Goal: Task Accomplishment & Management: Use online tool/utility

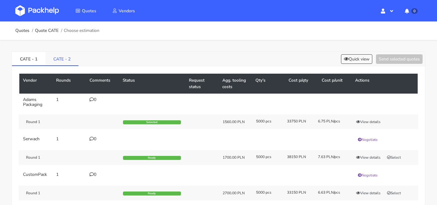
click at [71, 55] on link "CATE - 2" at bounding box center [61, 58] width 33 height 13
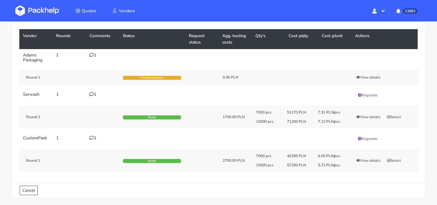
scroll to position [56, 0]
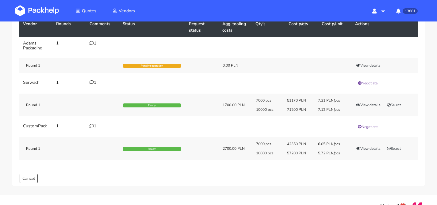
click at [94, 89] on td "1" at bounding box center [102, 82] width 33 height 13
click at [94, 84] on div "1" at bounding box center [103, 82] width 26 height 5
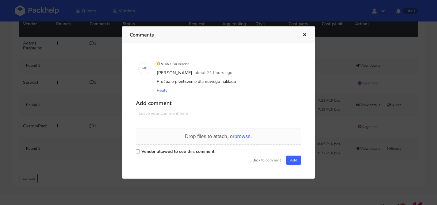
click at [90, 92] on div at bounding box center [218, 102] width 437 height 205
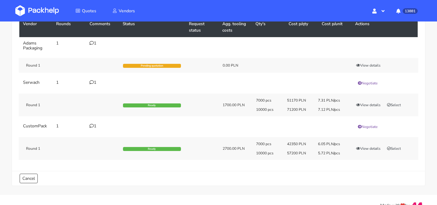
click at [96, 41] on div "1" at bounding box center [103, 43] width 26 height 5
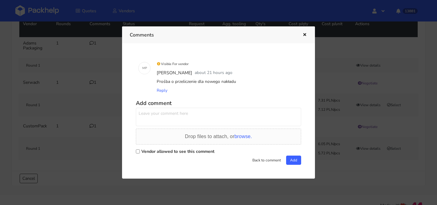
click at [85, 83] on div at bounding box center [218, 102] width 437 height 205
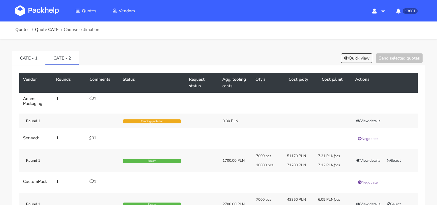
scroll to position [0, 0]
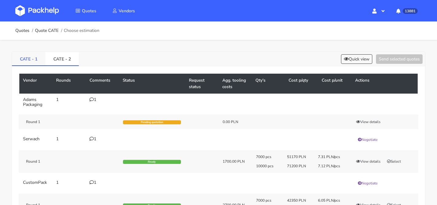
click at [40, 58] on link "CATE - 1" at bounding box center [28, 58] width 33 height 13
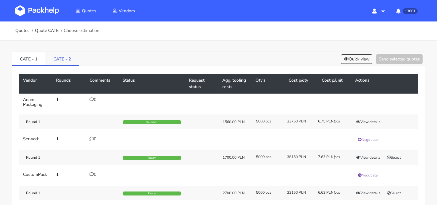
click at [72, 56] on link "CATE - 2" at bounding box center [61, 58] width 33 height 13
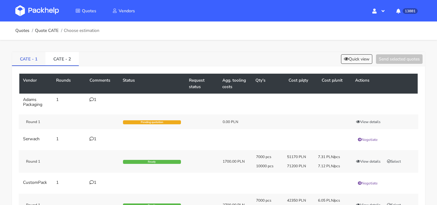
click at [27, 63] on link "CATE - 1" at bounding box center [28, 58] width 33 height 13
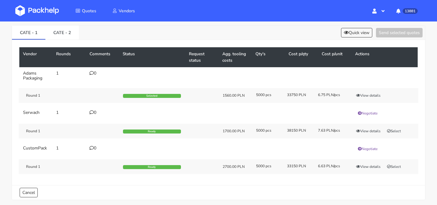
scroll to position [21, 0]
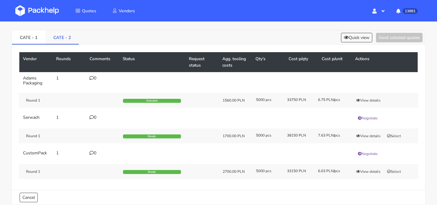
click at [58, 42] on link "CATE - 2" at bounding box center [61, 36] width 33 height 13
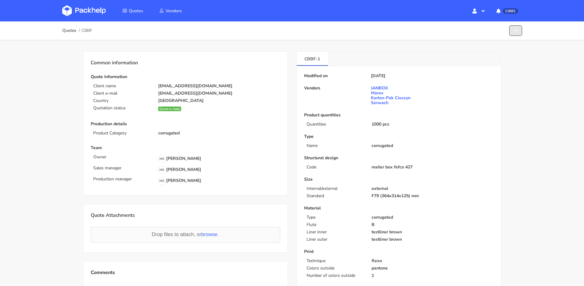
click at [513, 35] on button "button" at bounding box center [515, 30] width 13 height 11
click at [497, 65] on link "Show estimations" at bounding box center [493, 67] width 54 height 10
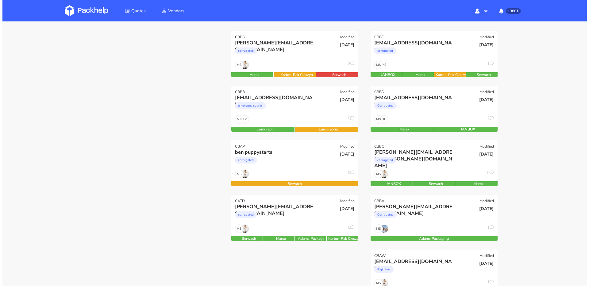
scroll to position [63, 0]
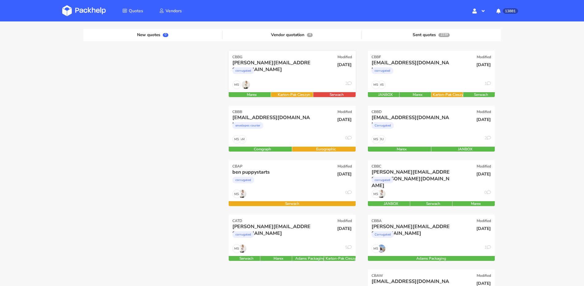
click at [295, 79] on div "keith@stonedeaffx.com corrugated" at bounding box center [271, 69] width 86 height 21
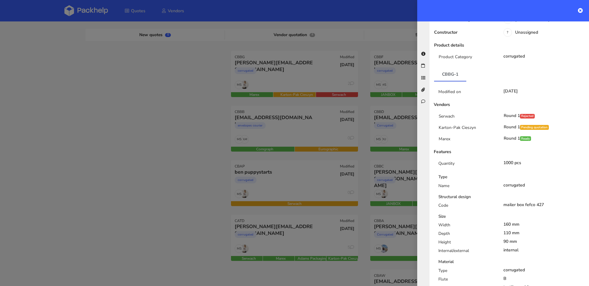
scroll to position [91, 0]
click at [307, 131] on div at bounding box center [294, 143] width 589 height 286
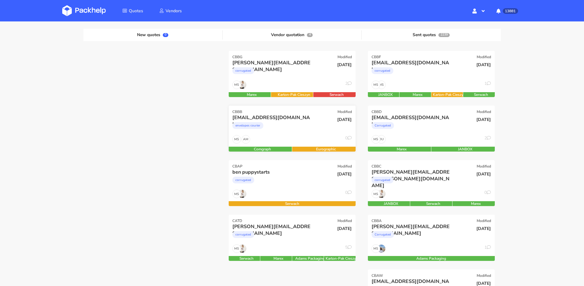
click at [307, 131] on div "envelopes courier" at bounding box center [272, 127] width 81 height 12
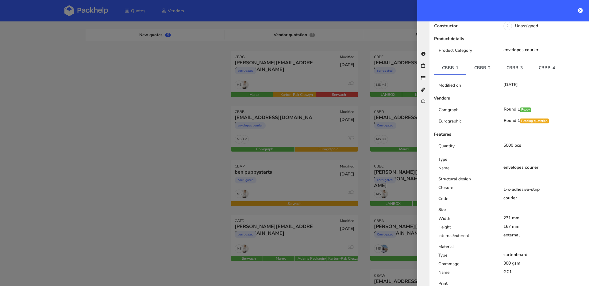
scroll to position [0, 0]
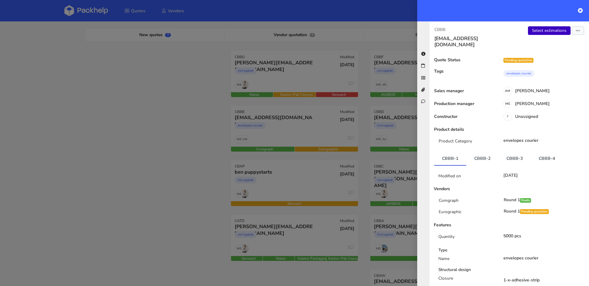
click at [537, 33] on link "Select estimations" at bounding box center [549, 30] width 43 height 9
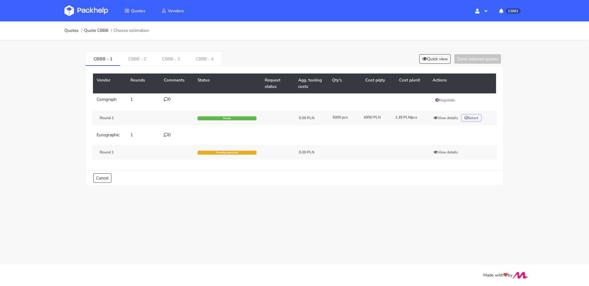
click at [466, 116] on icon "button" at bounding box center [466, 118] width 4 height 4
click at [474, 56] on button "Send selected quotes ( 1 )" at bounding box center [473, 59] width 55 height 10
click at [447, 117] on button "View details" at bounding box center [446, 117] width 30 height 6
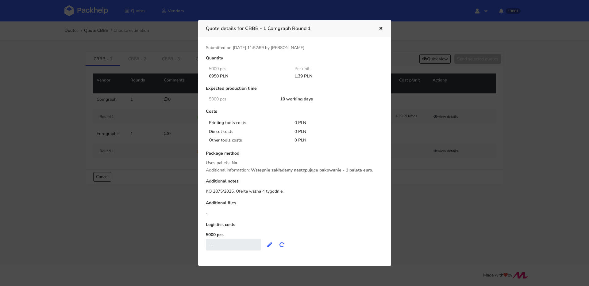
click at [143, 111] on div at bounding box center [294, 143] width 589 height 286
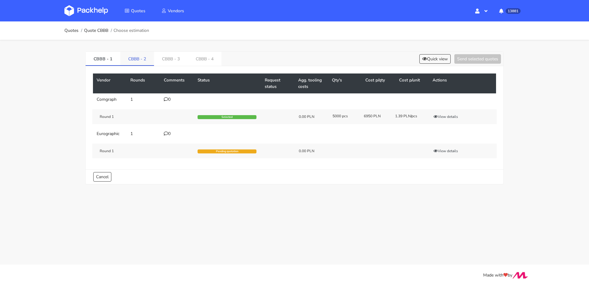
click at [136, 63] on link "CBBB - 2" at bounding box center [137, 58] width 34 height 13
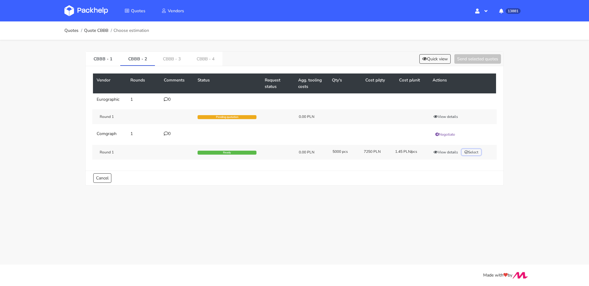
click at [474, 151] on button "Select" at bounding box center [471, 152] width 19 height 6
click at [481, 60] on button "Send selected quotes ( 1 )" at bounding box center [473, 59] width 55 height 10
click at [161, 56] on link "CBBB - 3" at bounding box center [172, 58] width 34 height 13
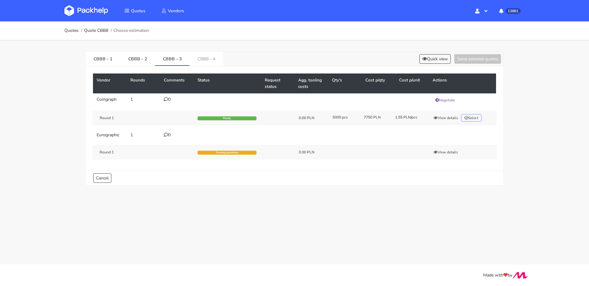
click at [480, 119] on button "Select" at bounding box center [471, 118] width 19 height 6
click at [471, 67] on div "Vendor Rounds Comments Status Request status Agg. tooling costs Qty's Cost p/qt…" at bounding box center [295, 118] width 418 height 105
click at [472, 63] on button "Send selected quotes ( 1 )" at bounding box center [473, 59] width 55 height 10
click at [210, 59] on link "CBBB - 4" at bounding box center [207, 58] width 34 height 13
click at [472, 118] on button "Select" at bounding box center [471, 118] width 19 height 6
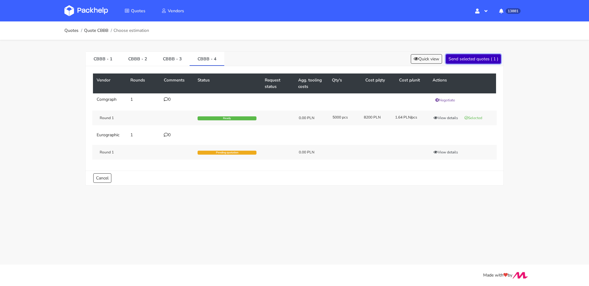
click at [469, 56] on button "Send selected quotes ( 1 )" at bounding box center [473, 59] width 55 height 10
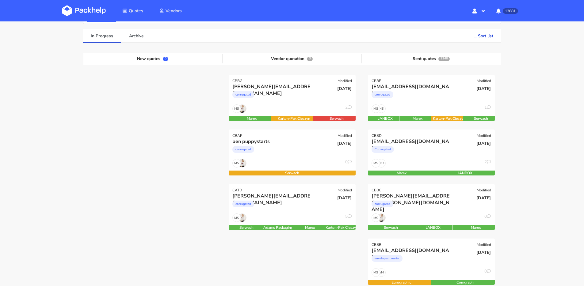
scroll to position [54, 0]
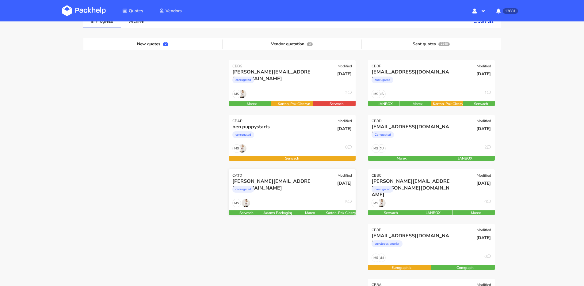
click at [301, 196] on div "corrugated" at bounding box center [272, 191] width 81 height 12
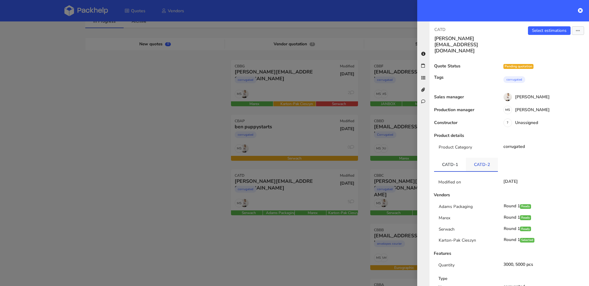
click at [480, 158] on link "CATD-2" at bounding box center [482, 164] width 32 height 13
click at [453, 158] on link "CATD-1" at bounding box center [450, 164] width 32 height 13
click at [472, 158] on link "CATD-2" at bounding box center [482, 164] width 32 height 13
click at [251, 137] on div at bounding box center [294, 143] width 589 height 286
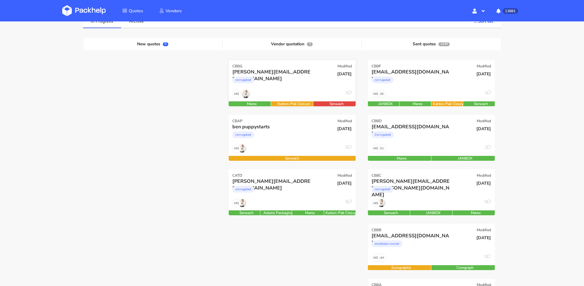
click at [284, 91] on div "MS 2" at bounding box center [292, 96] width 127 height 12
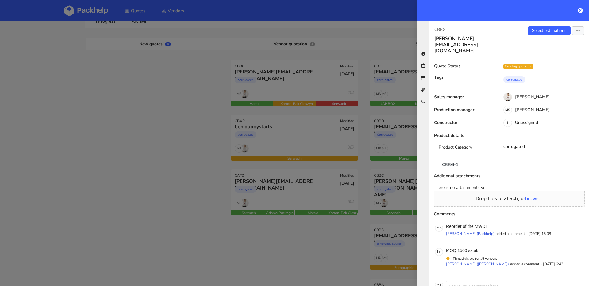
click at [190, 105] on div at bounding box center [294, 143] width 589 height 286
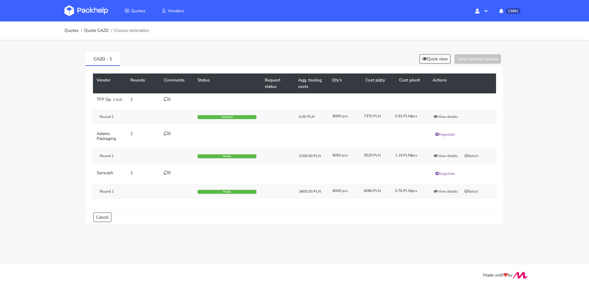
click at [171, 98] on div "5" at bounding box center [177, 99] width 26 height 5
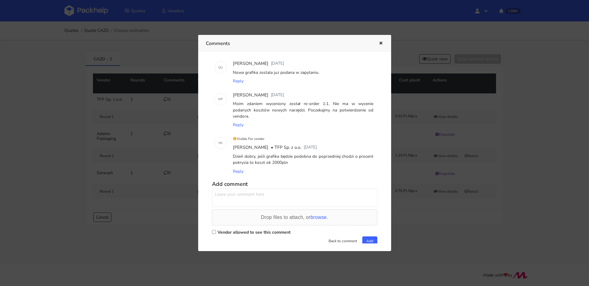
scroll to position [93, 0]
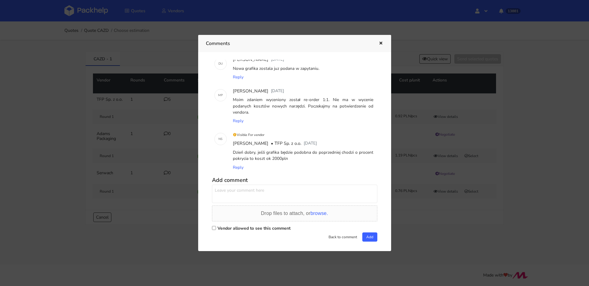
click at [166, 141] on div at bounding box center [294, 143] width 589 height 286
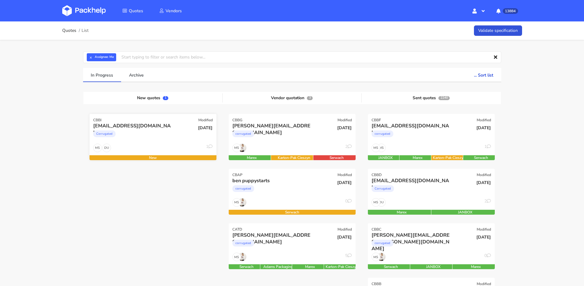
click at [144, 135] on div "Corrugated" at bounding box center [133, 135] width 81 height 12
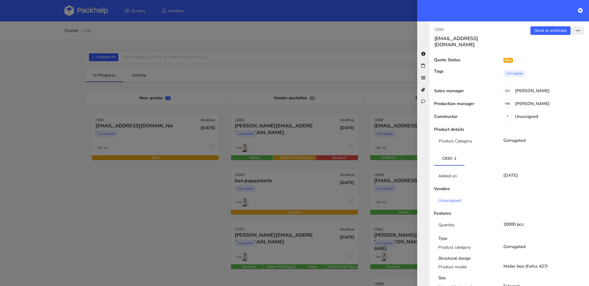
click at [576, 30] on icon "button" at bounding box center [578, 31] width 4 height 4
click at [552, 53] on link "Edit quote" at bounding box center [558, 55] width 54 height 10
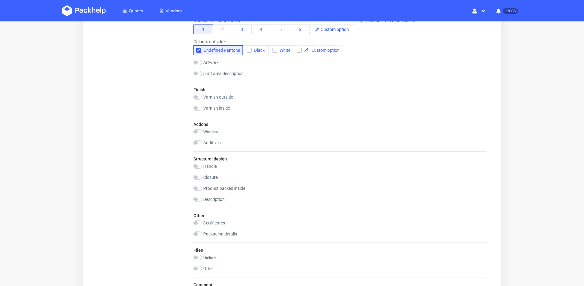
scroll to position [538, 0]
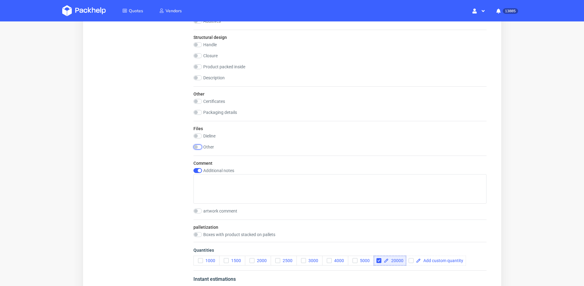
click at [198, 146] on input "checkbox" at bounding box center [197, 147] width 9 height 5
checkbox input "true"
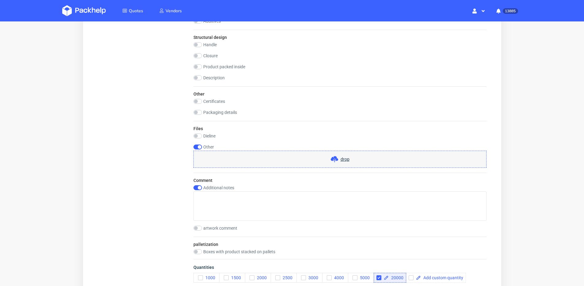
click at [312, 160] on div "drop" at bounding box center [339, 159] width 293 height 17
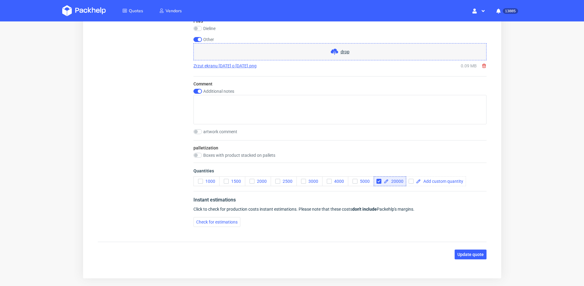
scroll to position [668, 0]
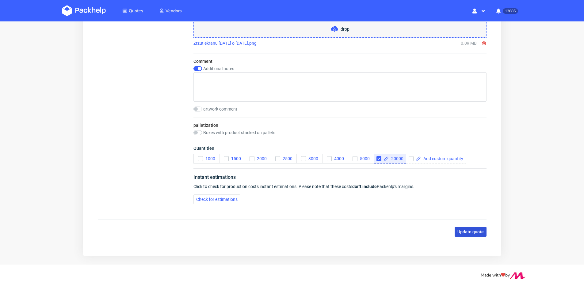
click at [476, 233] on span "Update quote" at bounding box center [470, 232] width 26 height 4
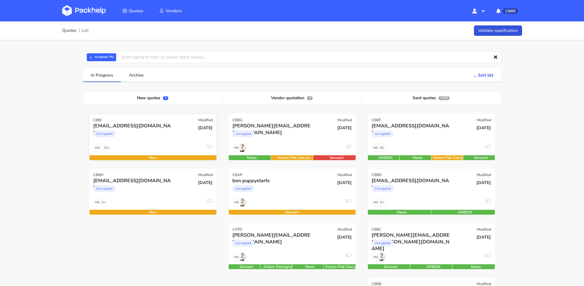
click at [141, 134] on div "Corrugated" at bounding box center [133, 135] width 81 height 12
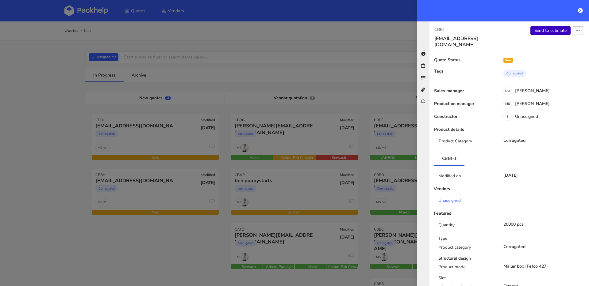
drag, startPoint x: 544, startPoint y: 23, endPoint x: 541, endPoint y: 29, distance: 6.6
click at [544, 24] on div "CBBI mail@claide.de Send to estimate View quote Edit quote Missing data Reject …" at bounding box center [508, 153] width 159 height 265
click at [541, 29] on link "Send to estimate" at bounding box center [550, 30] width 40 height 9
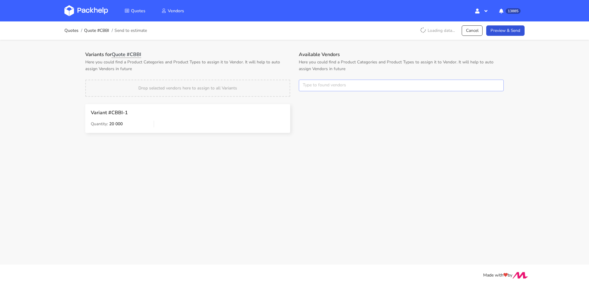
click at [323, 87] on input "text" at bounding box center [401, 86] width 205 height 12
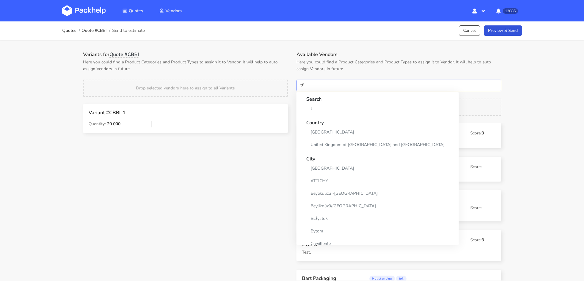
type input "tfp"
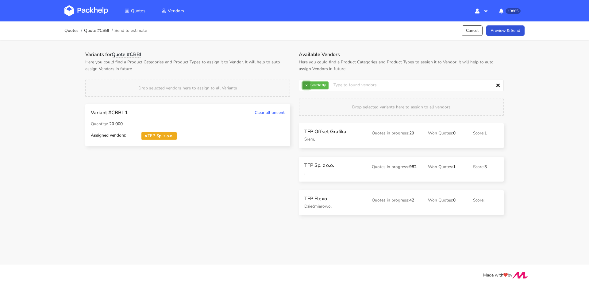
click at [307, 87] on button "×" at bounding box center [306, 86] width 8 height 8
click at [307, 87] on input "text" at bounding box center [401, 86] width 205 height 12
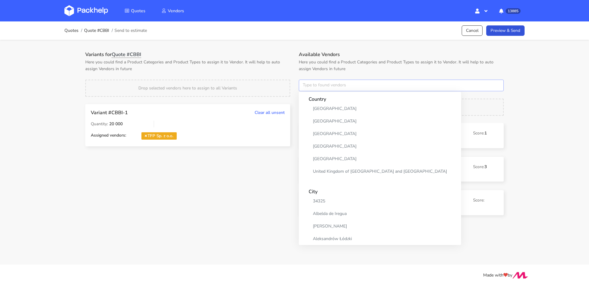
click at [307, 87] on input "text" at bounding box center [401, 86] width 205 height 12
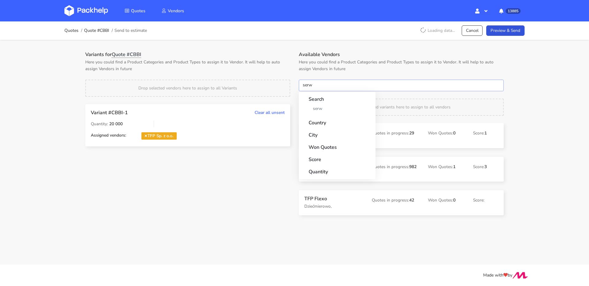
type input "serwa"
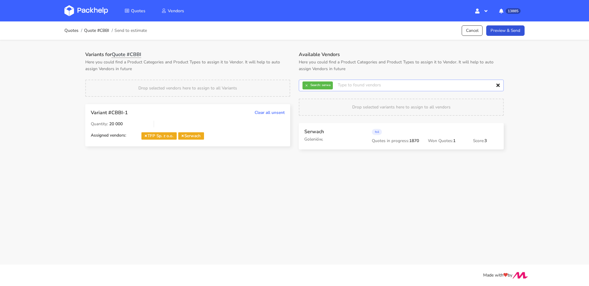
click at [307, 81] on input "text" at bounding box center [401, 86] width 205 height 12
click at [308, 88] on button "×" at bounding box center [306, 86] width 8 height 8
click at [308, 88] on input "text" at bounding box center [401, 86] width 205 height 12
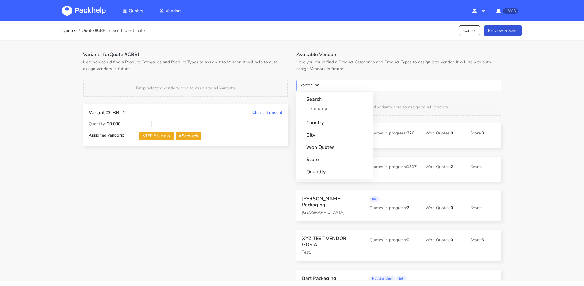
type input "karton-pak"
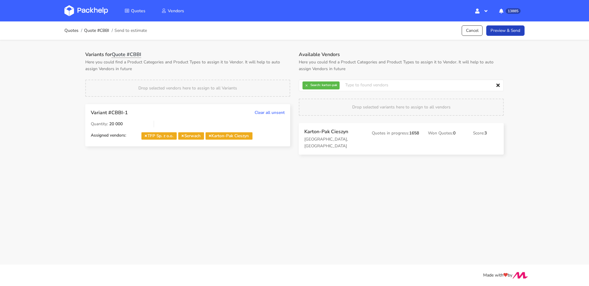
click at [506, 35] on link "Preview & Send" at bounding box center [505, 30] width 38 height 11
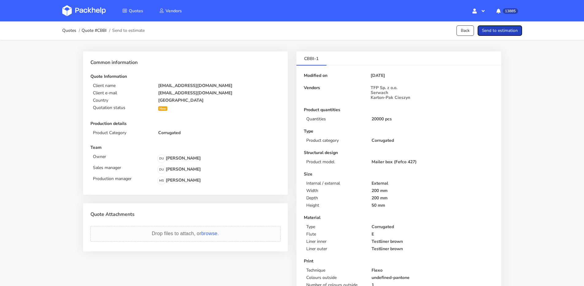
click at [507, 33] on button "Send to estimation" at bounding box center [500, 30] width 44 height 11
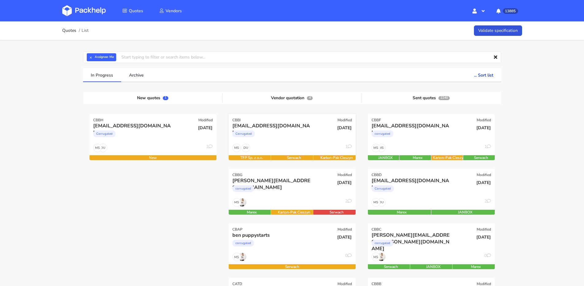
click at [293, 147] on div "DU MS 1" at bounding box center [292, 150] width 127 height 12
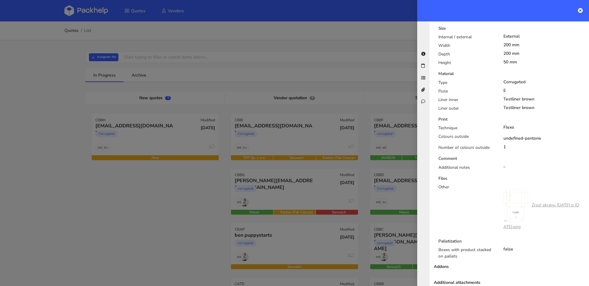
scroll to position [378, 0]
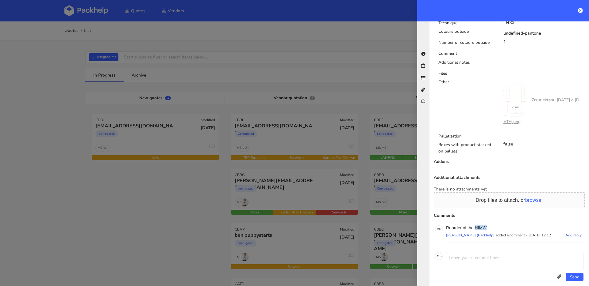
drag, startPoint x: 487, startPoint y: 222, endPoint x: 475, endPoint y: 222, distance: 12.0
click at [475, 226] on p "Reorder of the HIMW" at bounding box center [514, 228] width 137 height 5
copy p "HIMW"
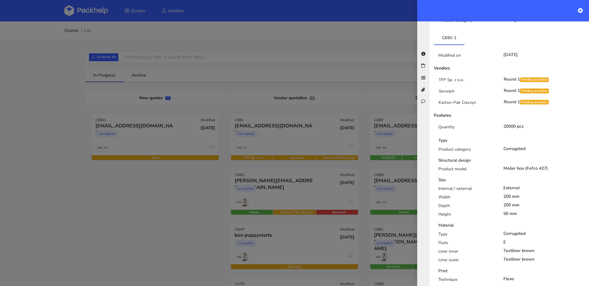
scroll to position [0, 0]
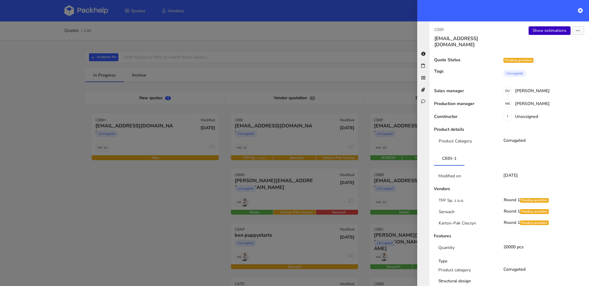
click at [535, 31] on link "Show estimations" at bounding box center [549, 30] width 42 height 9
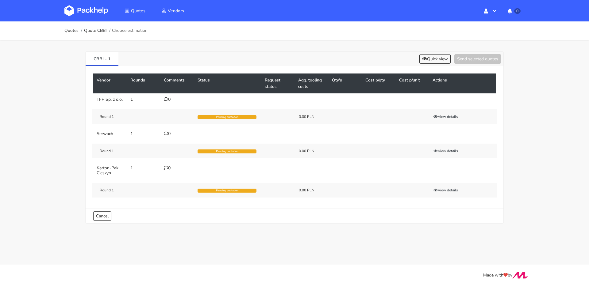
click at [168, 97] on div "0" at bounding box center [177, 99] width 26 height 5
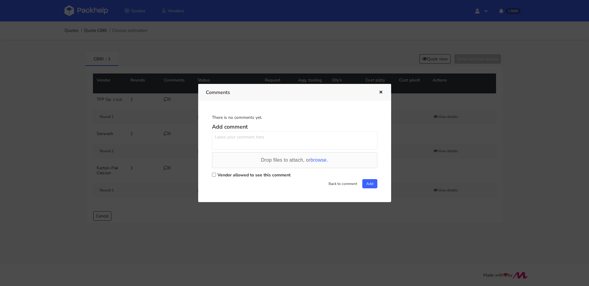
click at [266, 140] on textarea at bounding box center [294, 141] width 165 height 18
paste textarea "HIMW"
type textarea "powtórka HIMW"
click at [246, 178] on div "Vendor allowed to see this comment" at bounding box center [294, 175] width 165 height 9
click at [248, 175] on label "Vendor allowed to see this comment" at bounding box center [253, 175] width 73 height 6
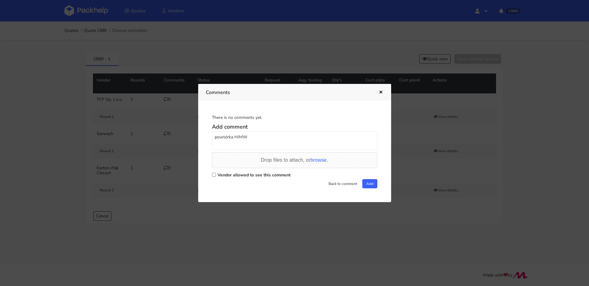
click at [216, 175] on input "Vendor allowed to see this comment" at bounding box center [214, 175] width 4 height 4
checkbox input "true"
click at [369, 182] on button "Add" at bounding box center [369, 183] width 15 height 9
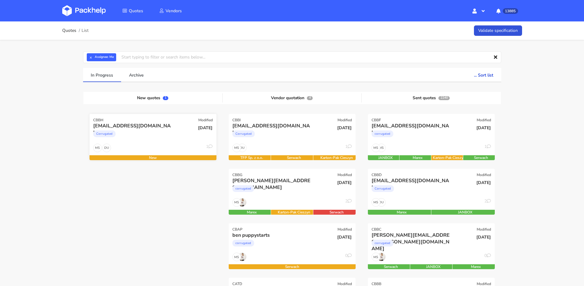
click at [162, 137] on div "Corrugated" at bounding box center [133, 135] width 81 height 12
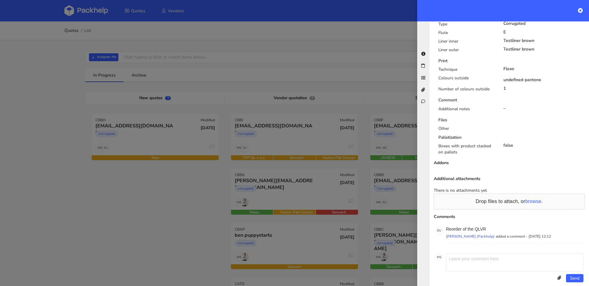
scroll to position [310, 0]
click at [133, 137] on div at bounding box center [294, 143] width 589 height 286
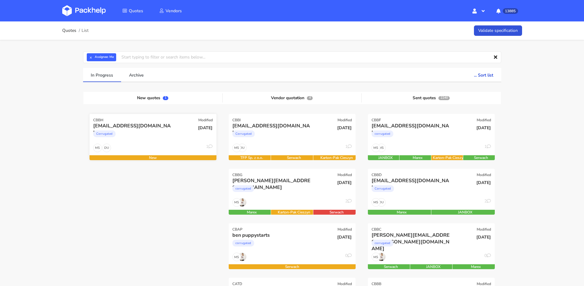
click at [190, 145] on div "DU MS 1" at bounding box center [153, 150] width 127 height 12
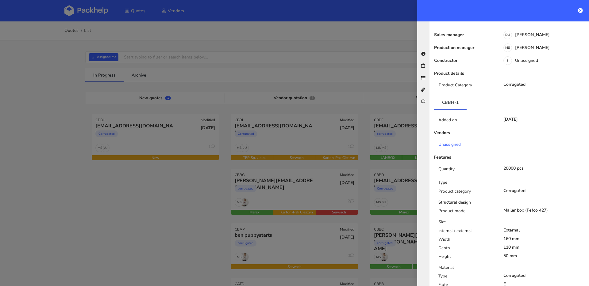
scroll to position [0, 0]
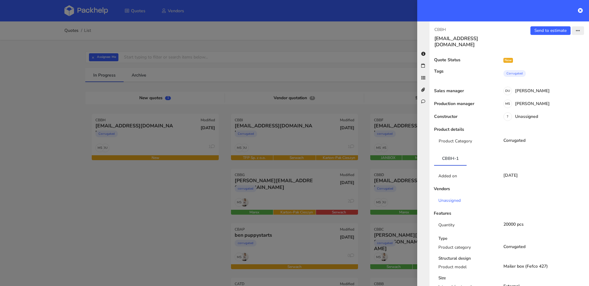
click at [576, 31] on icon "button" at bounding box center [578, 31] width 4 height 4
click at [540, 56] on link "Edit quote" at bounding box center [558, 55] width 54 height 10
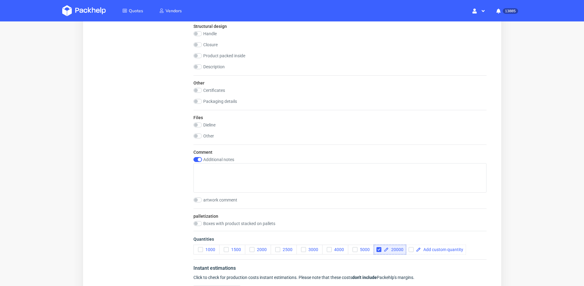
scroll to position [570, 0]
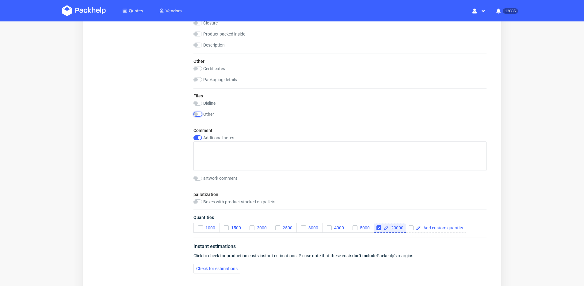
click at [198, 116] on input "checkbox" at bounding box center [197, 114] width 9 height 5
checkbox input "true"
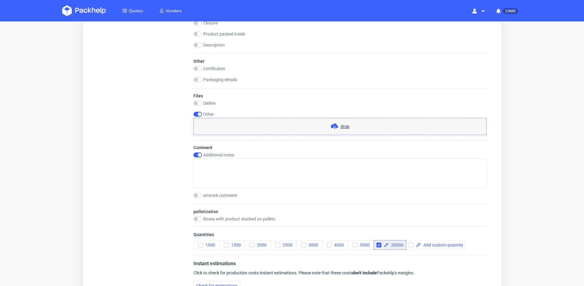
click at [278, 126] on div "drop" at bounding box center [339, 126] width 293 height 17
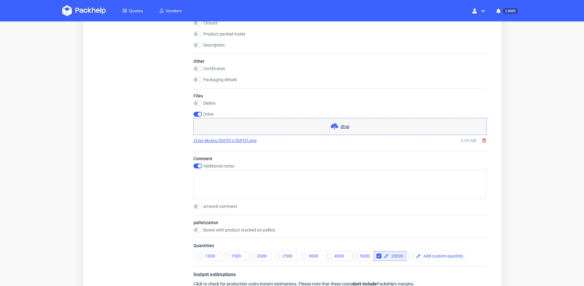
scroll to position [668, 0]
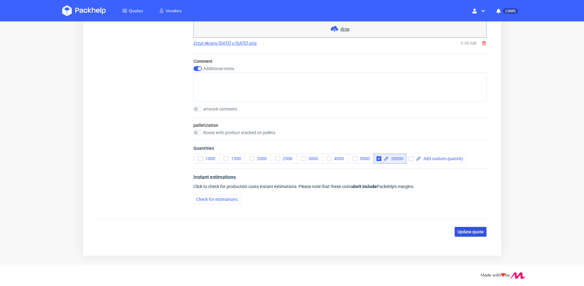
click at [479, 232] on span "Update quote" at bounding box center [470, 232] width 26 height 4
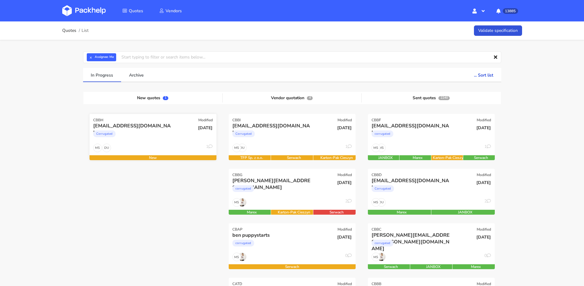
click at [148, 130] on div "Corrugated" at bounding box center [133, 135] width 81 height 12
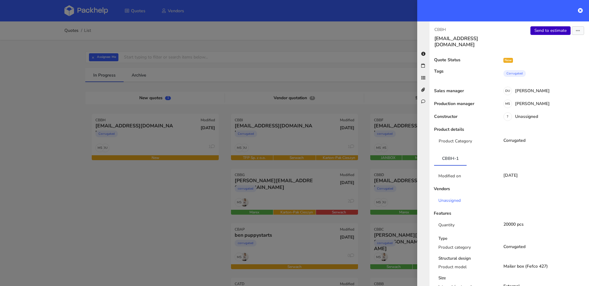
click at [544, 27] on link "Send to estimate" at bounding box center [550, 30] width 40 height 9
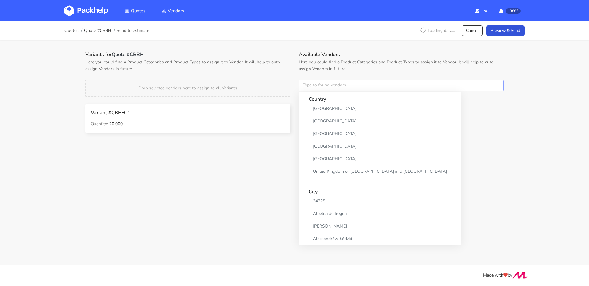
click at [326, 82] on input "text" at bounding box center [401, 86] width 205 height 12
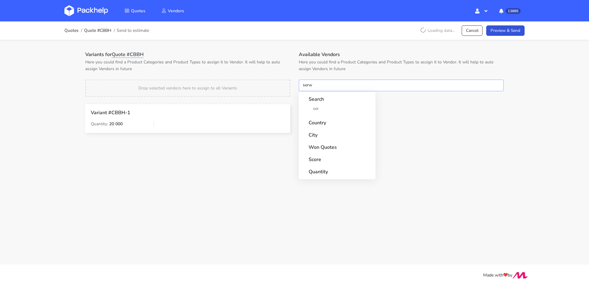
type input "serwa"
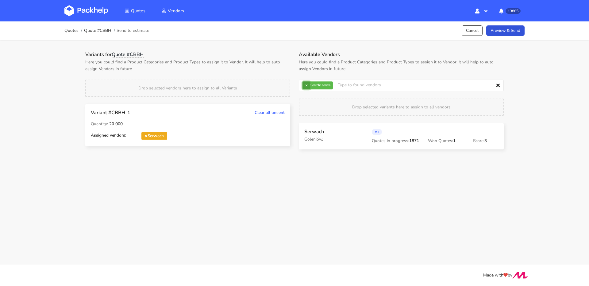
click at [307, 84] on button "×" at bounding box center [306, 86] width 8 height 8
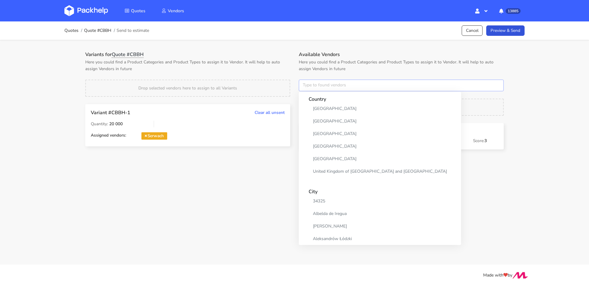
click at [307, 84] on input "text" at bounding box center [401, 86] width 205 height 12
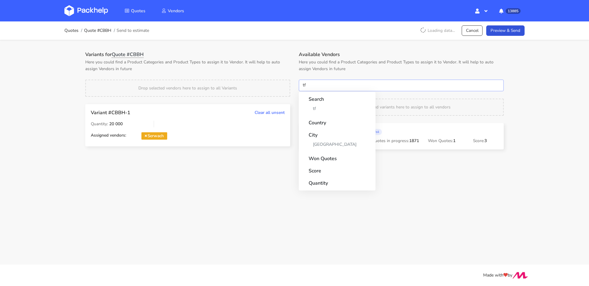
type input "tfp"
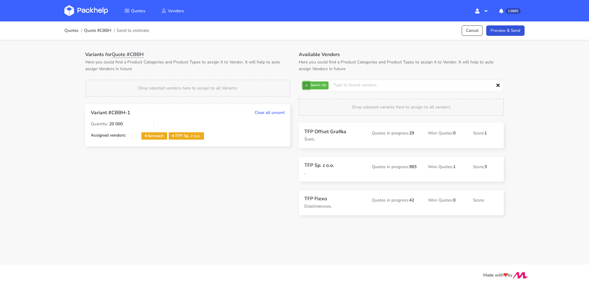
click at [307, 89] on button "×" at bounding box center [306, 86] width 8 height 8
click at [307, 89] on input "text" at bounding box center [401, 86] width 205 height 12
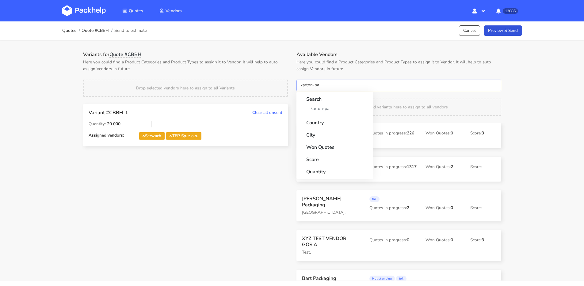
type input "karton-pak"
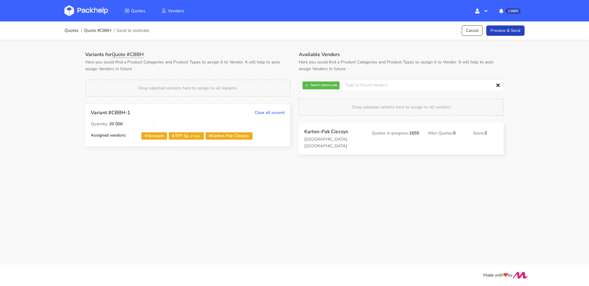
click at [515, 27] on link "Preview & Send" at bounding box center [505, 30] width 38 height 11
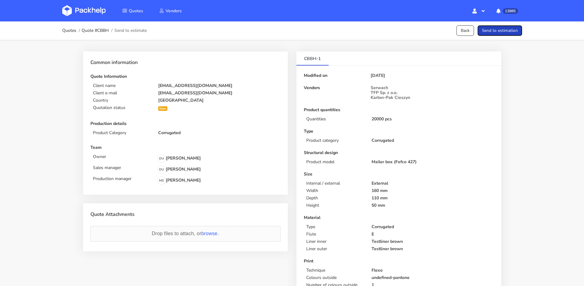
click at [514, 29] on button "Send to estimation" at bounding box center [500, 30] width 44 height 11
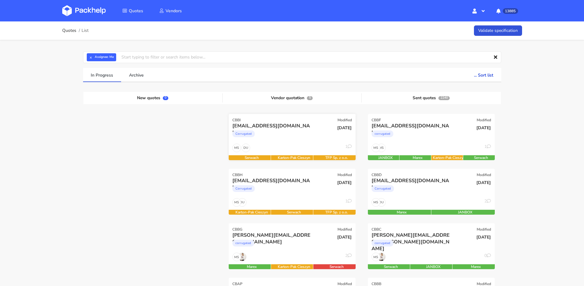
click at [307, 142] on div "mail@claide.de Corrugated" at bounding box center [271, 133] width 86 height 21
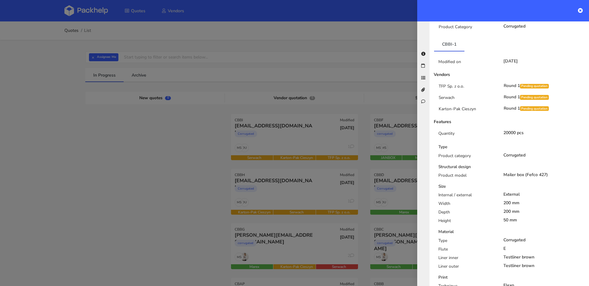
scroll to position [213, 0]
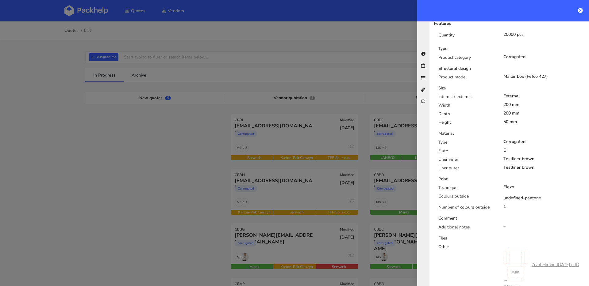
click at [309, 171] on div at bounding box center [294, 143] width 589 height 286
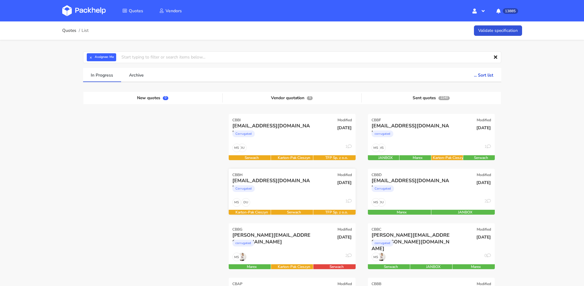
click at [304, 186] on div "Corrugated" at bounding box center [272, 190] width 81 height 12
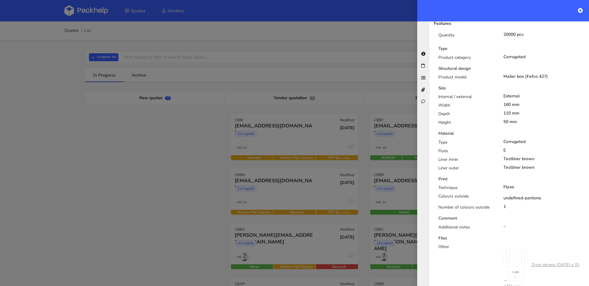
scroll to position [0, 0]
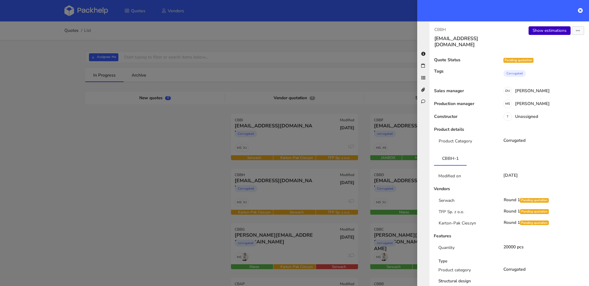
click at [545, 29] on link "Show estimations" at bounding box center [549, 30] width 42 height 9
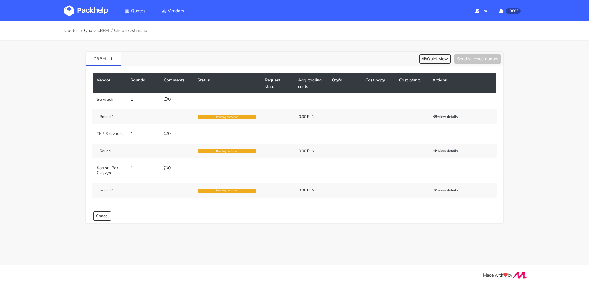
click at [168, 136] on td "0" at bounding box center [177, 134] width 34 height 12
click at [168, 135] on icon at bounding box center [166, 134] width 4 height 4
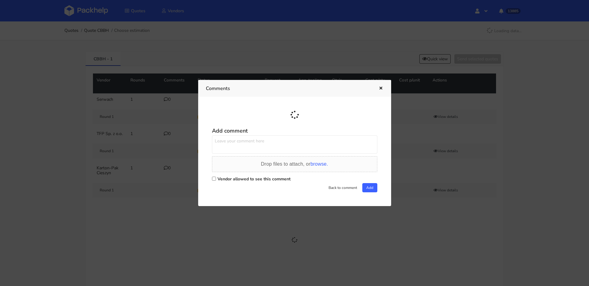
click at [245, 156] on div "Drop files to attach, or browse." at bounding box center [294, 164] width 165 height 16
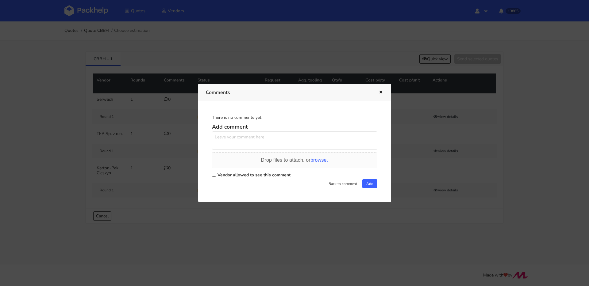
click at [175, 144] on div at bounding box center [294, 143] width 589 height 286
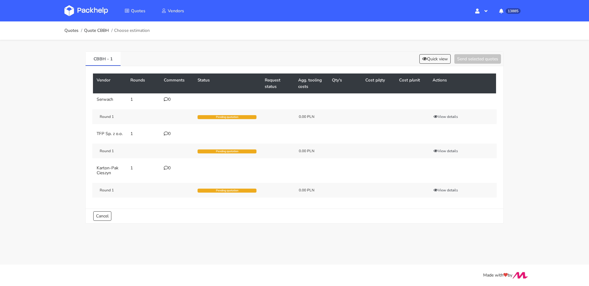
click at [236, 144] on tr "TFP Sp. z o.o. 1 0 Round 1 Pending quotation 0.00 PLN View details" at bounding box center [294, 145] width 403 height 34
click at [172, 135] on div "0" at bounding box center [177, 134] width 26 height 5
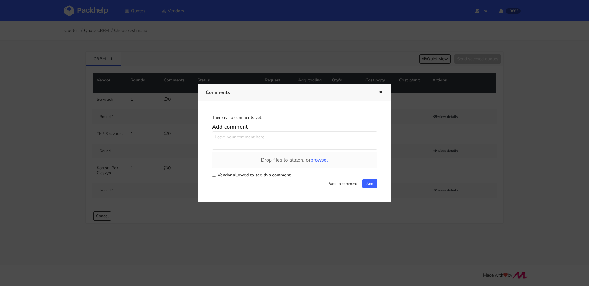
click at [259, 142] on textarea at bounding box center [294, 141] width 165 height 18
paste textarea "QLVR"
type textarea "powtórka QLVR"
click at [277, 174] on label "Vendor allowed to see this comment" at bounding box center [253, 175] width 73 height 6
click at [216, 174] on input "Vendor allowed to see this comment" at bounding box center [214, 175] width 4 height 4
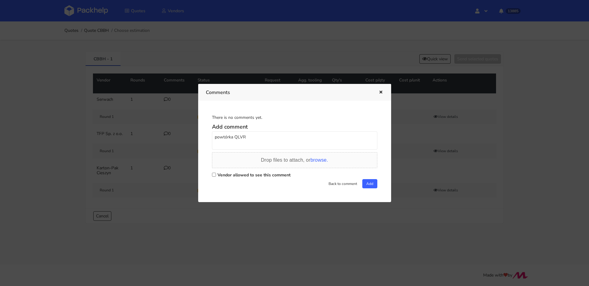
checkbox input "true"
click at [363, 181] on button "Add" at bounding box center [369, 183] width 15 height 9
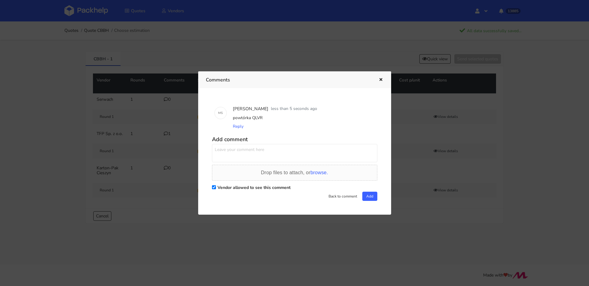
click at [377, 81] on button "button" at bounding box center [380, 80] width 7 height 8
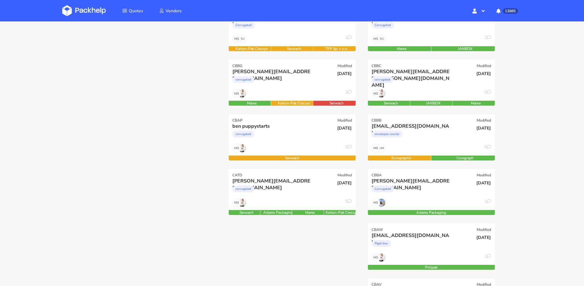
scroll to position [11, 0]
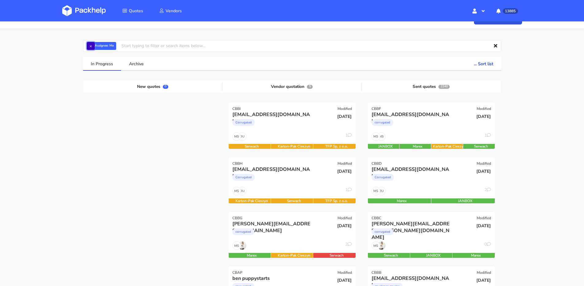
click at [89, 46] on button "×" at bounding box center [91, 46] width 8 height 8
click at [98, 45] on input "text" at bounding box center [292, 46] width 418 height 12
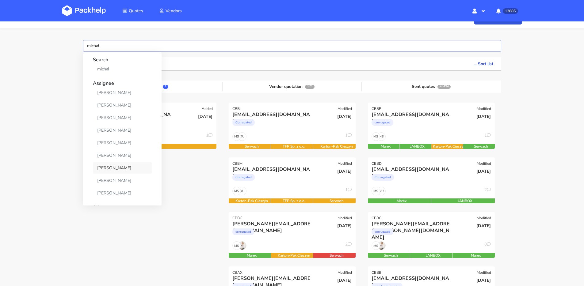
type input "michał"
click at [115, 164] on link "[PERSON_NAME]" at bounding box center [122, 168] width 59 height 11
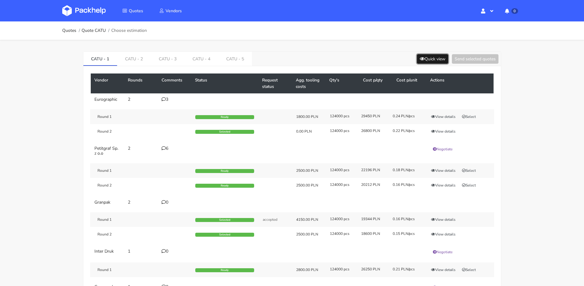
click at [431, 56] on button "Quick view" at bounding box center [432, 59] width 31 height 10
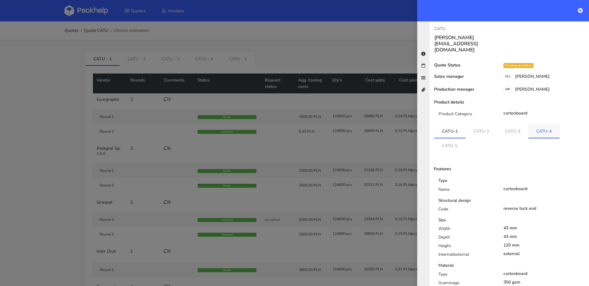
scroll to position [1, 0]
drag, startPoint x: 512, startPoint y: 118, endPoint x: 508, endPoint y: 122, distance: 5.2
click at [512, 124] on link "CATU-3" at bounding box center [512, 130] width 31 height 13
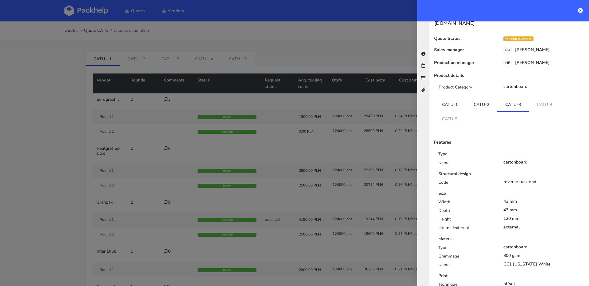
scroll to position [0, 0]
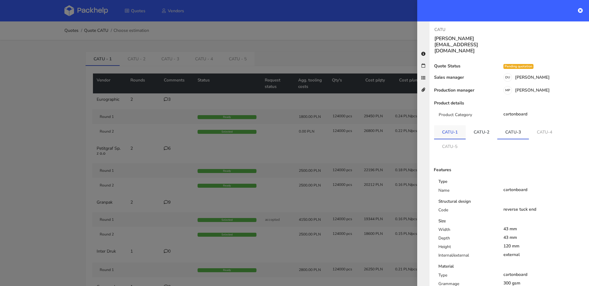
click at [454, 125] on link "CATU-1" at bounding box center [450, 131] width 32 height 13
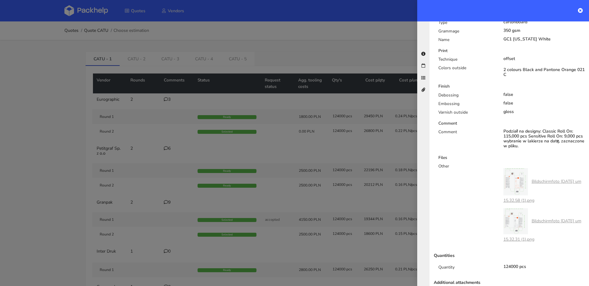
scroll to position [262, 0]
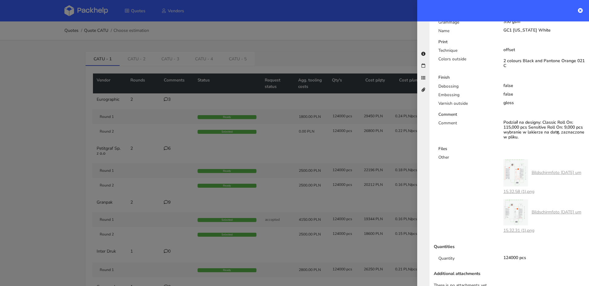
drag, startPoint x: 205, startPoint y: 75, endPoint x: 206, endPoint y: 68, distance: 7.8
click at [206, 72] on div at bounding box center [294, 143] width 589 height 286
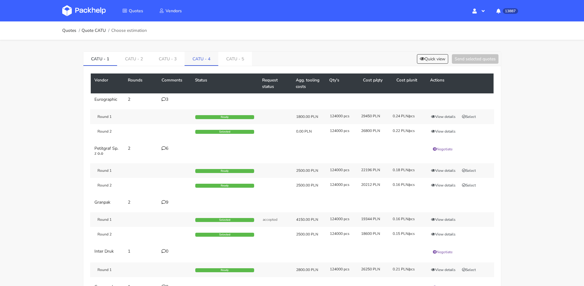
click at [206, 63] on link "CATU - 4" at bounding box center [202, 58] width 34 height 13
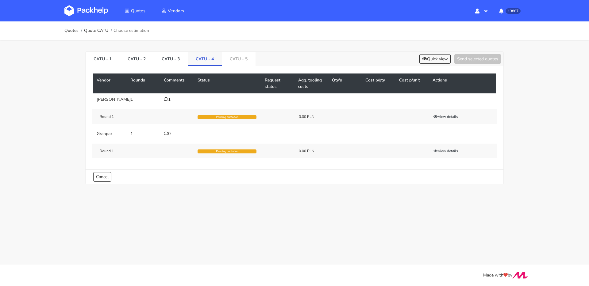
click at [210, 60] on link "CATU - 4" at bounding box center [205, 58] width 34 height 13
click at [228, 59] on link "CATU - 5" at bounding box center [239, 58] width 34 height 13
click at [207, 61] on link "CATU - 4" at bounding box center [205, 58] width 34 height 13
click at [231, 59] on link "CATU - 5" at bounding box center [239, 58] width 34 height 13
click at [425, 59] on button "Quick view" at bounding box center [434, 59] width 31 height 10
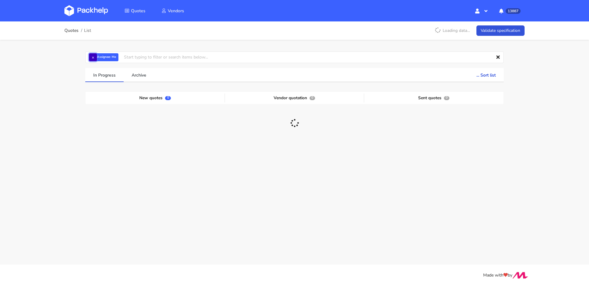
click at [93, 59] on button "×" at bounding box center [93, 57] width 8 height 8
click at [100, 58] on input "text" at bounding box center [294, 58] width 418 height 12
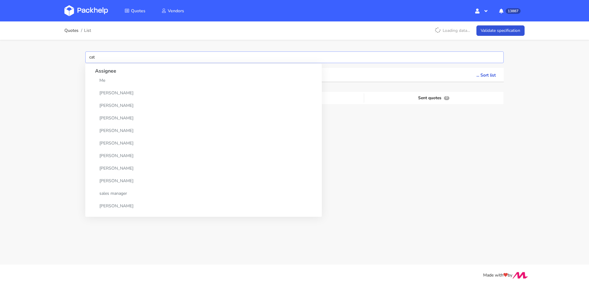
type input "catu"
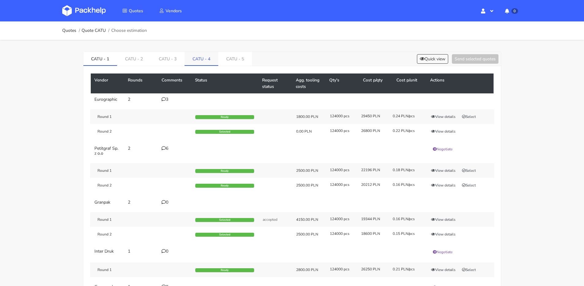
click at [208, 62] on link "CATU - 4" at bounding box center [202, 58] width 34 height 13
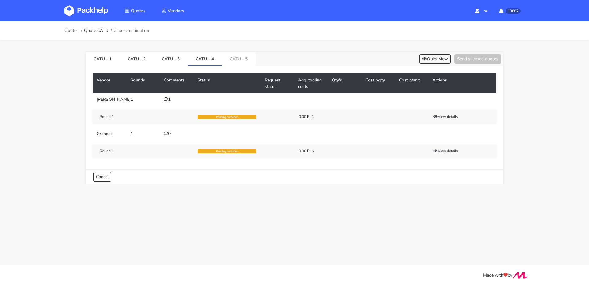
click at [166, 101] on icon at bounding box center [166, 99] width 4 height 4
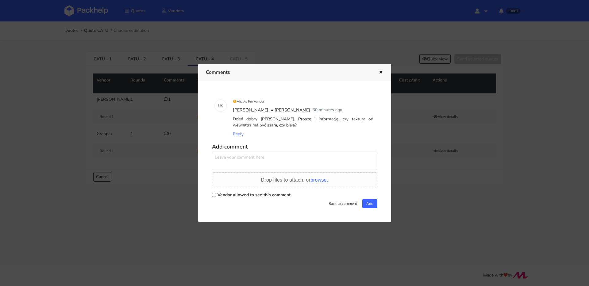
click at [381, 71] on icon "button" at bounding box center [380, 73] width 5 height 4
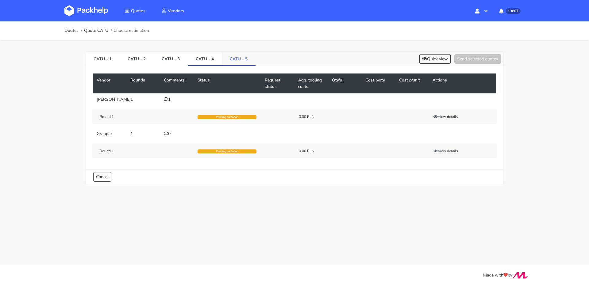
click at [241, 63] on link "CATU - 5" at bounding box center [239, 58] width 34 height 13
click at [201, 60] on link "CATU - 4" at bounding box center [205, 58] width 34 height 13
click at [439, 53] on div "CATU - 1 CATU - 2 CATU - 3 CATU - 4 CATU - 5 Quick view Send selected quotes" at bounding box center [295, 59] width 418 height 14
click at [437, 56] on button "Quick view" at bounding box center [434, 59] width 31 height 10
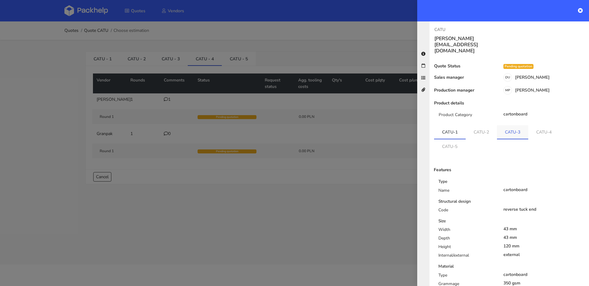
click at [520, 125] on link "CATU-3" at bounding box center [512, 131] width 31 height 13
click at [546, 125] on link "CATU-4" at bounding box center [544, 131] width 31 height 13
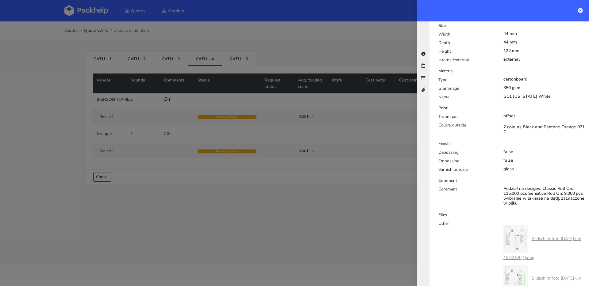
scroll to position [171, 0]
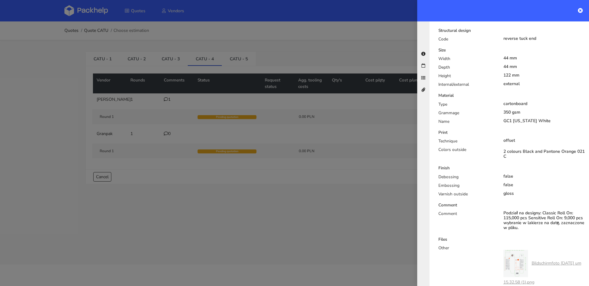
click at [318, 154] on div at bounding box center [294, 143] width 589 height 286
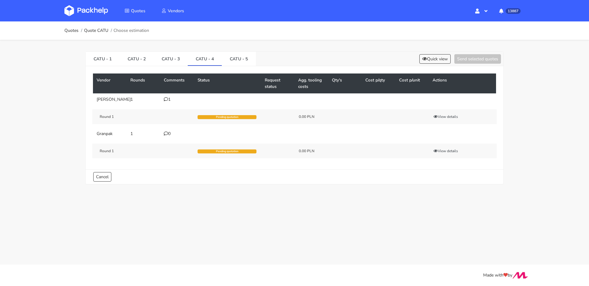
click at [164, 100] on icon at bounding box center [166, 99] width 4 height 4
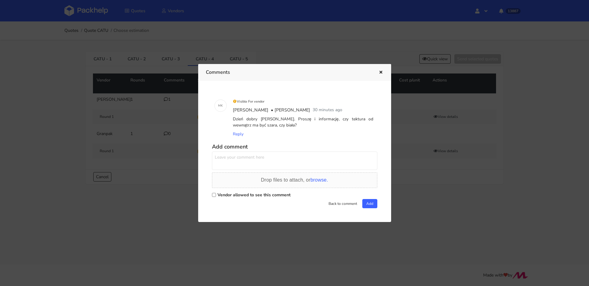
click at [277, 153] on textarea at bounding box center [294, 161] width 165 height 18
drag, startPoint x: 339, startPoint y: 157, endPoint x: 301, endPoint y: 160, distance: 37.8
click at [301, 160] on textarea "tutaj mamy zapytanie na karton Pani Martyno a nie tekturę," at bounding box center [294, 161] width 165 height 18
click at [379, 73] on icon "button" at bounding box center [380, 73] width 5 height 4
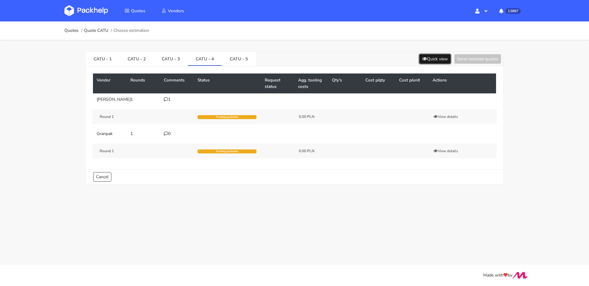
click at [436, 62] on button "Quick view" at bounding box center [434, 59] width 31 height 10
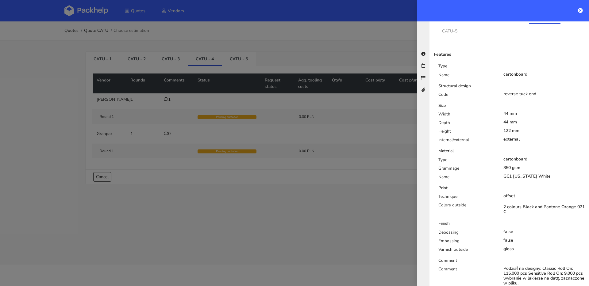
scroll to position [109, 0]
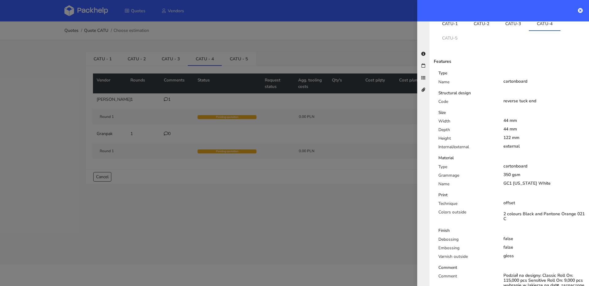
drag, startPoint x: 539, startPoint y: 172, endPoint x: 501, endPoint y: 172, distance: 38.9
click at [501, 181] on div "GC1 [US_STATE] White" at bounding box center [544, 183] width 91 height 5
copy div "GC1 [US_STATE] White"
click at [171, 117] on div at bounding box center [294, 143] width 589 height 286
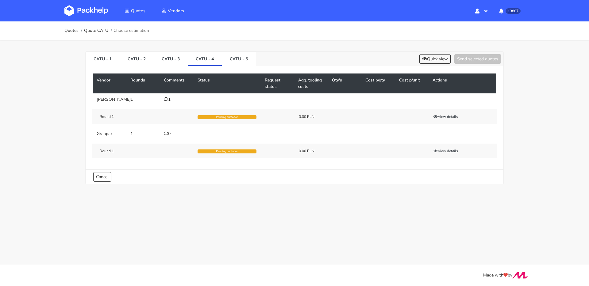
drag, startPoint x: 166, startPoint y: 99, endPoint x: 179, endPoint y: 103, distance: 13.8
click at [166, 99] on icon at bounding box center [166, 99] width 4 height 4
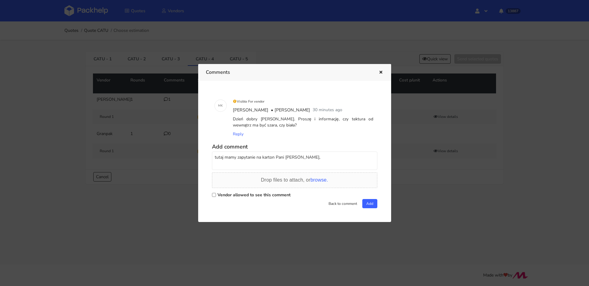
click at [318, 159] on textarea "tutaj mamy zapytanie na karton Pani [PERSON_NAME]," at bounding box center [294, 161] width 165 height 18
paste textarea "GC1 [US_STATE] White"
click at [347, 158] on textarea "tutaj mamy zapytanie na karton Pani Martyno, GC1 [US_STATE] White" at bounding box center [294, 161] width 165 height 18
type textarea "tutaj mamy zapytanie na karton Pani Martyno, GC1 [US_STATE] White, wnętrze białe"
click at [276, 195] on label "Vendor allowed to see this comment" at bounding box center [253, 195] width 73 height 6
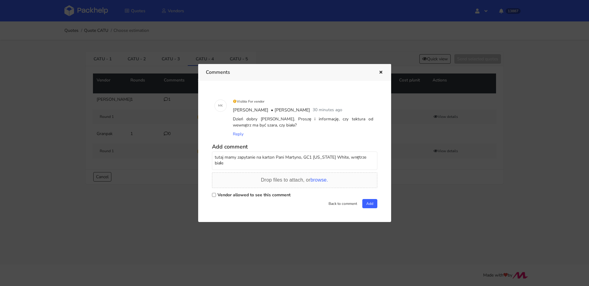
click at [216, 195] on input "Vendor allowed to see this comment" at bounding box center [214, 195] width 4 height 4
checkbox input "true"
click at [364, 202] on button "Add" at bounding box center [369, 203] width 15 height 9
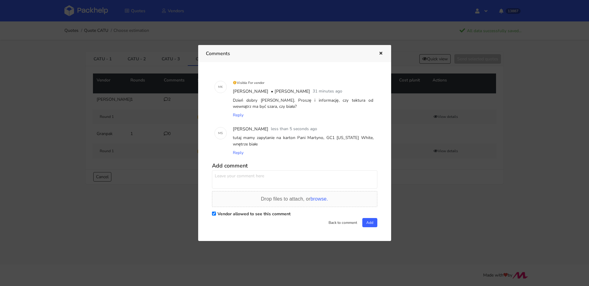
click at [383, 51] on div "Comments" at bounding box center [294, 53] width 193 height 17
click at [375, 56] on div at bounding box center [376, 54] width 14 height 8
click at [377, 54] on button "button" at bounding box center [380, 54] width 7 height 8
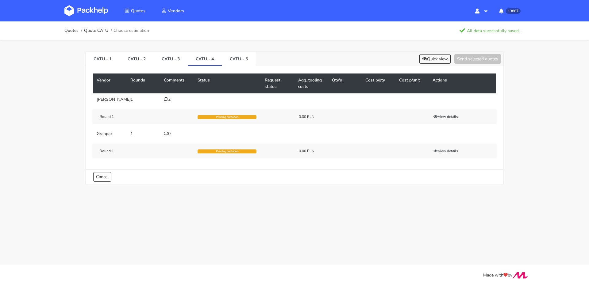
click at [169, 101] on div "2" at bounding box center [177, 99] width 26 height 5
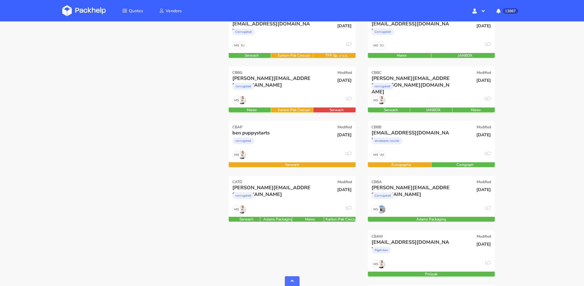
scroll to position [165, 0]
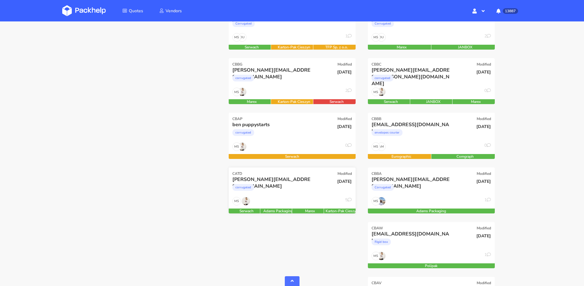
click at [282, 192] on div "corrugated" at bounding box center [272, 189] width 81 height 12
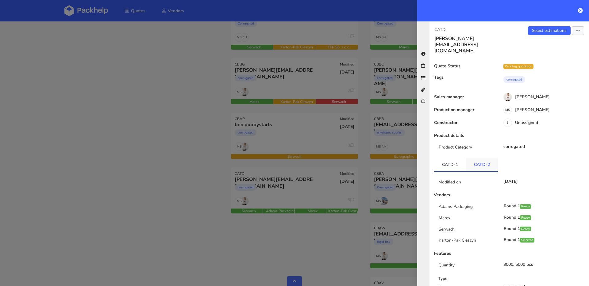
click at [487, 158] on link "CATD-2" at bounding box center [482, 164] width 32 height 13
click at [247, 193] on div at bounding box center [294, 143] width 589 height 286
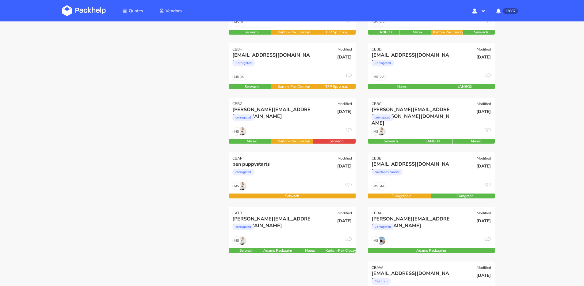
scroll to position [185, 0]
